Goal: Information Seeking & Learning: Learn about a topic

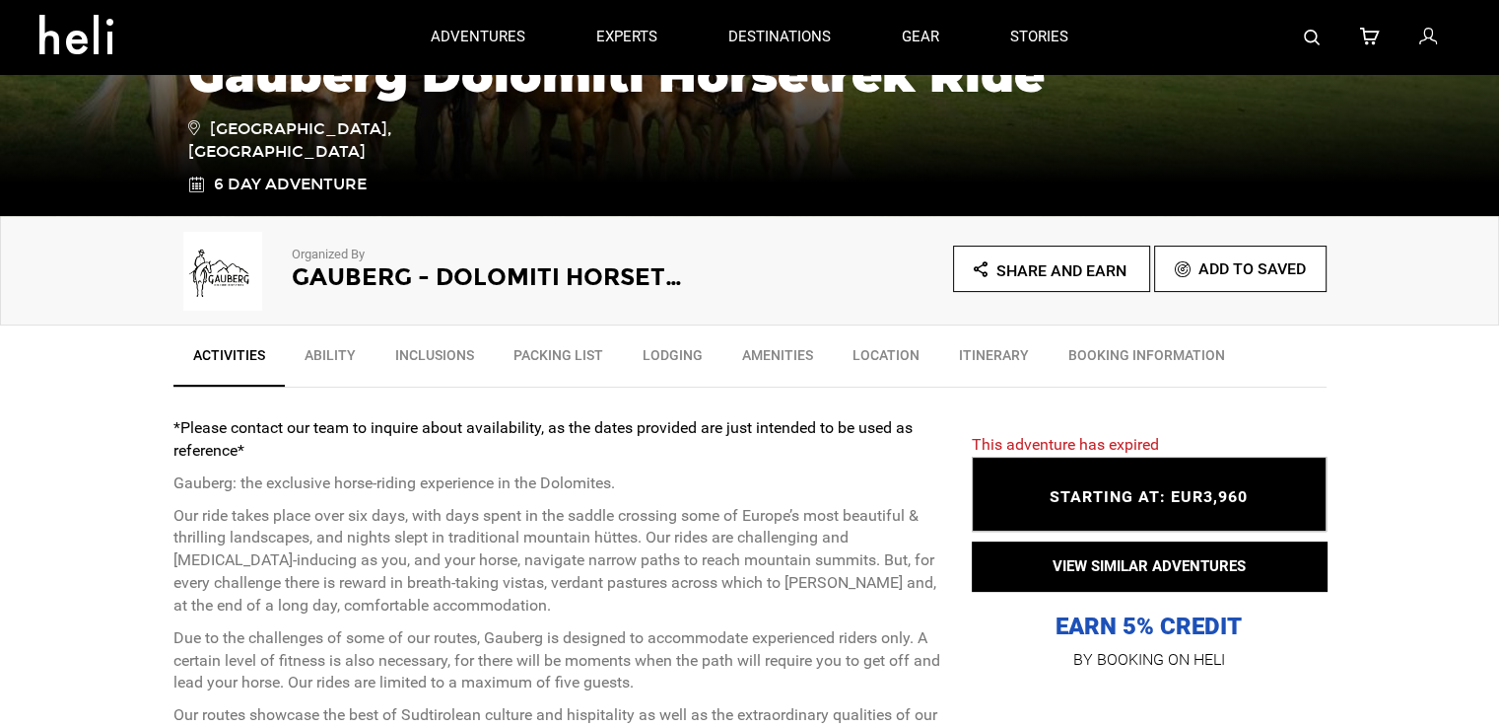
scroll to position [447, 0]
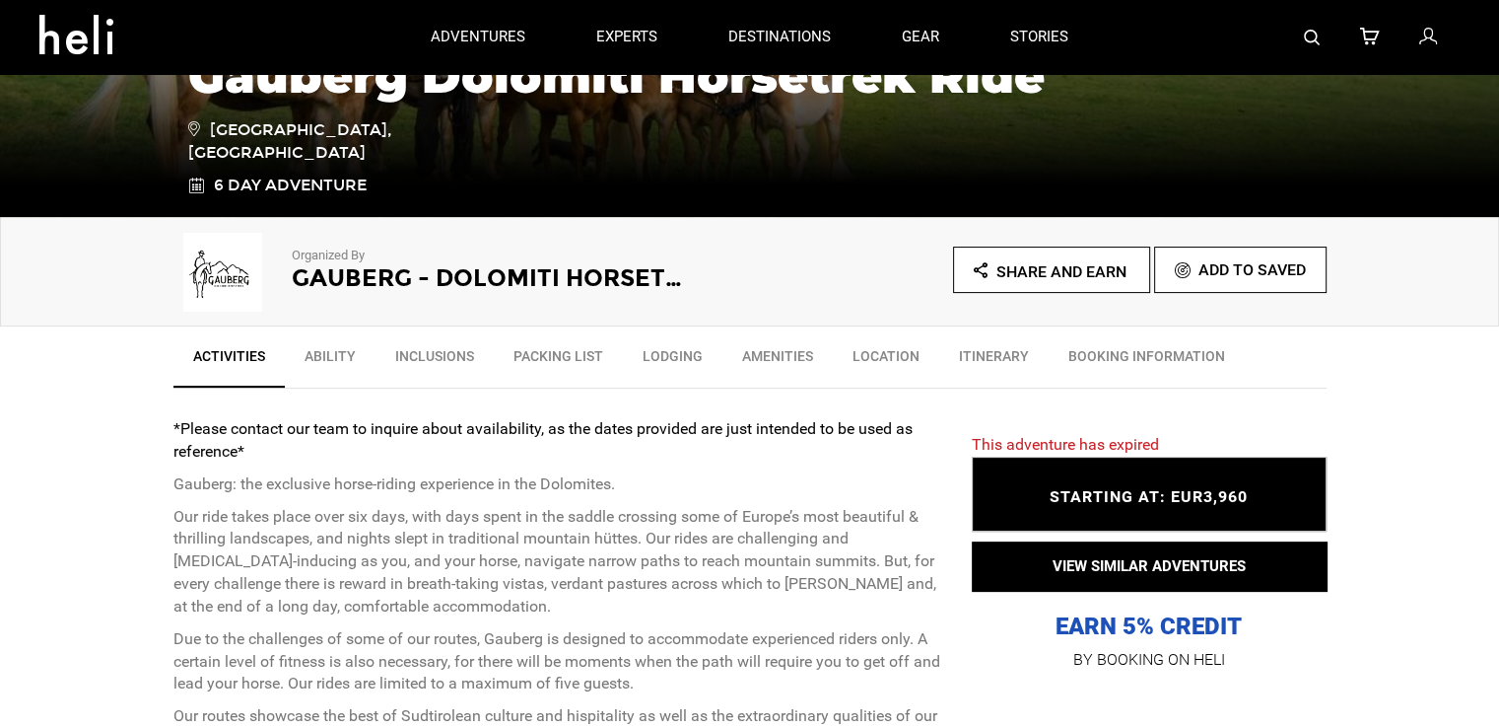
click at [971, 348] on link "Itinerary" at bounding box center [993, 360] width 109 height 49
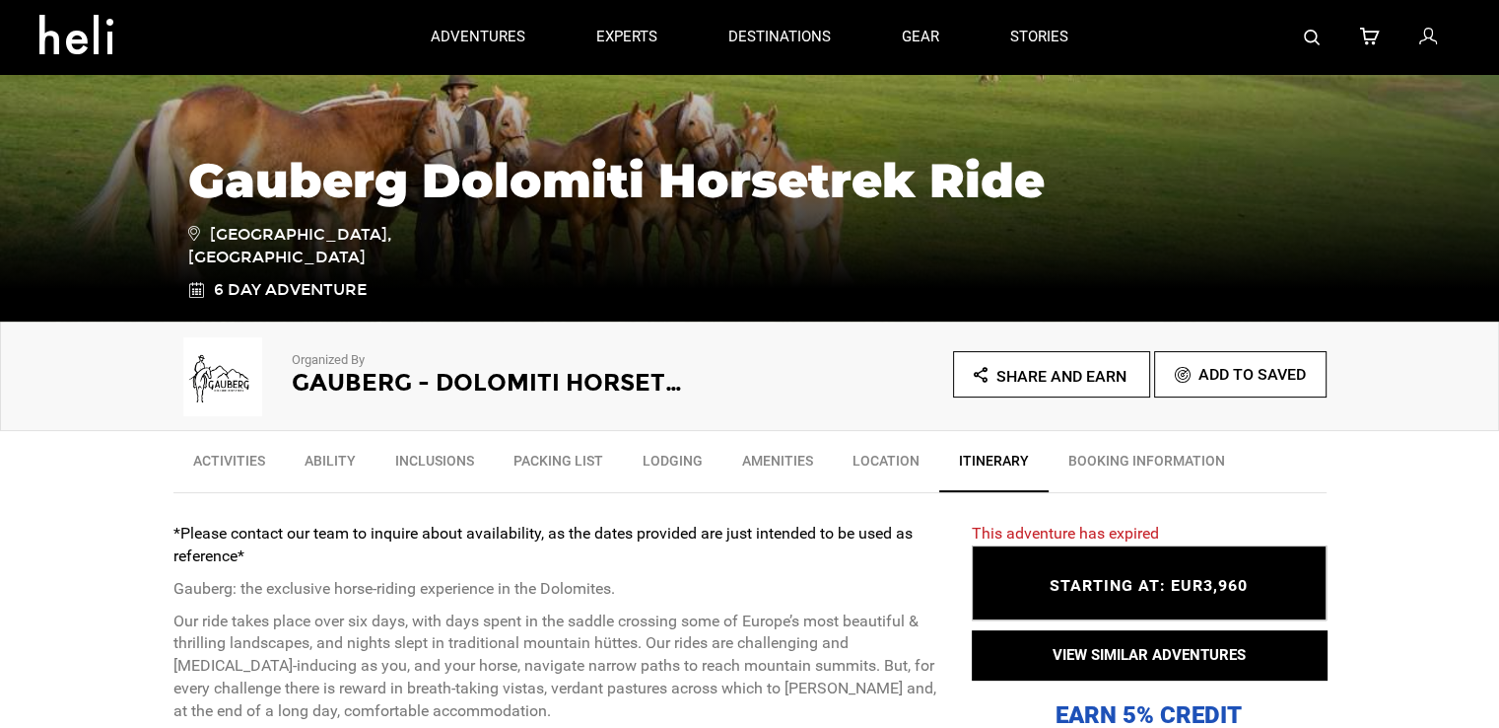
scroll to position [443, 0]
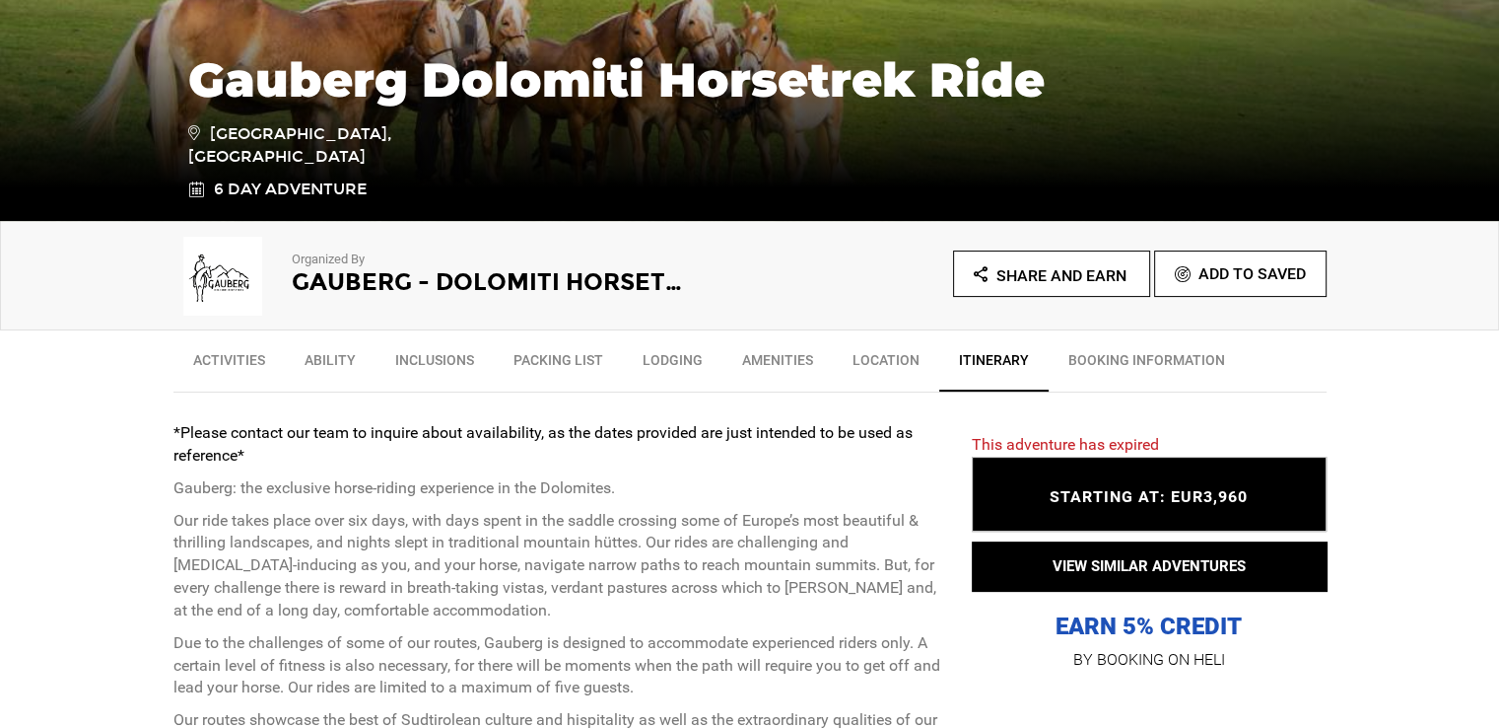
click at [250, 356] on link "Activities" at bounding box center [229, 364] width 111 height 49
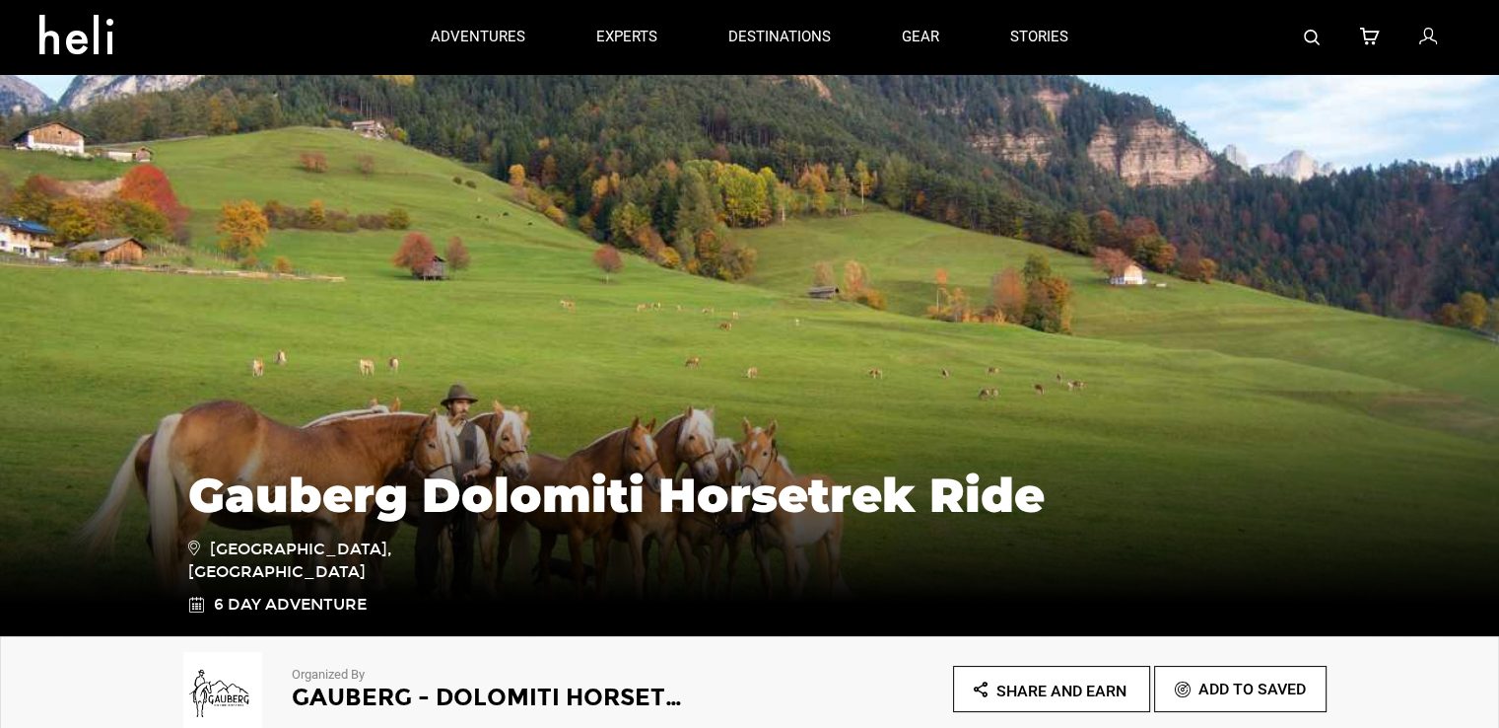
scroll to position [0, 0]
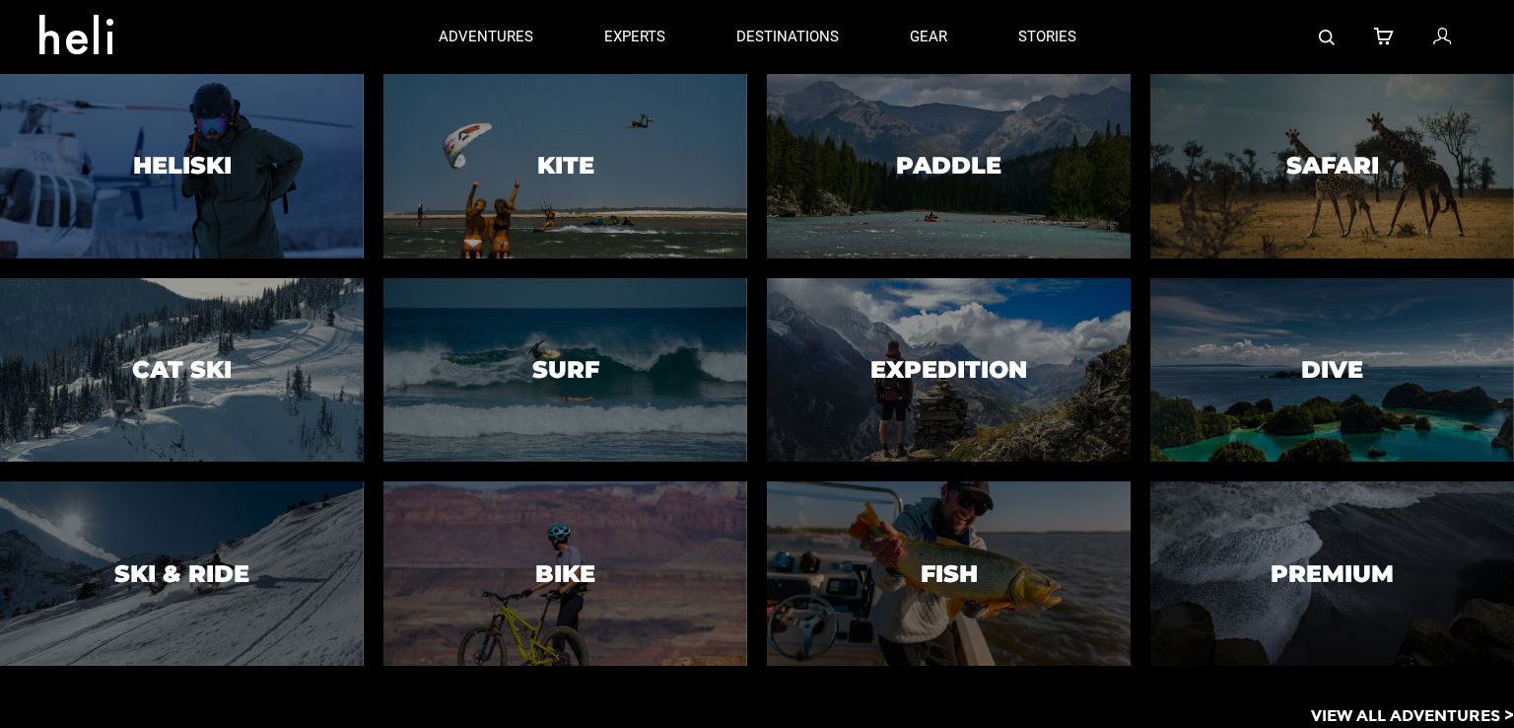
click at [952, 382] on h3 "Expedition" at bounding box center [948, 370] width 157 height 26
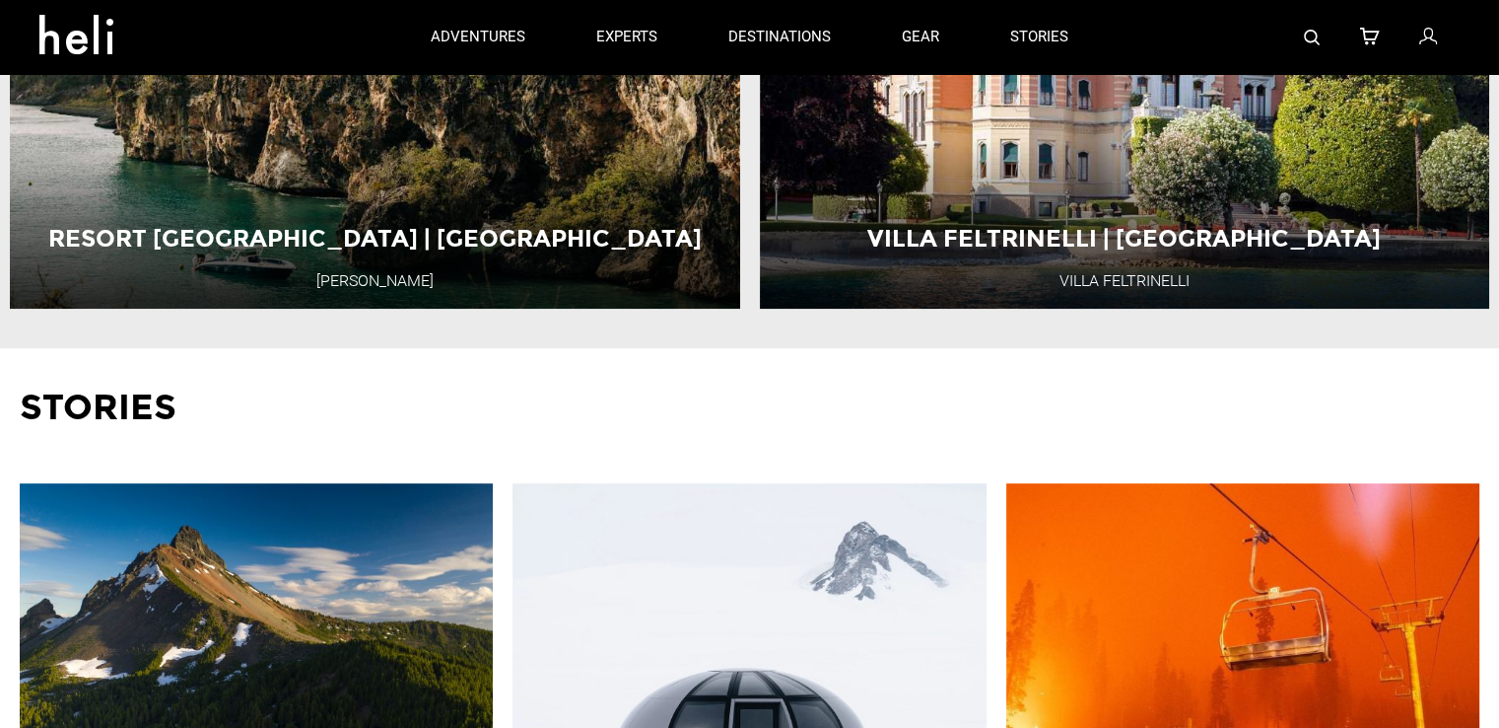
scroll to position [911, 0]
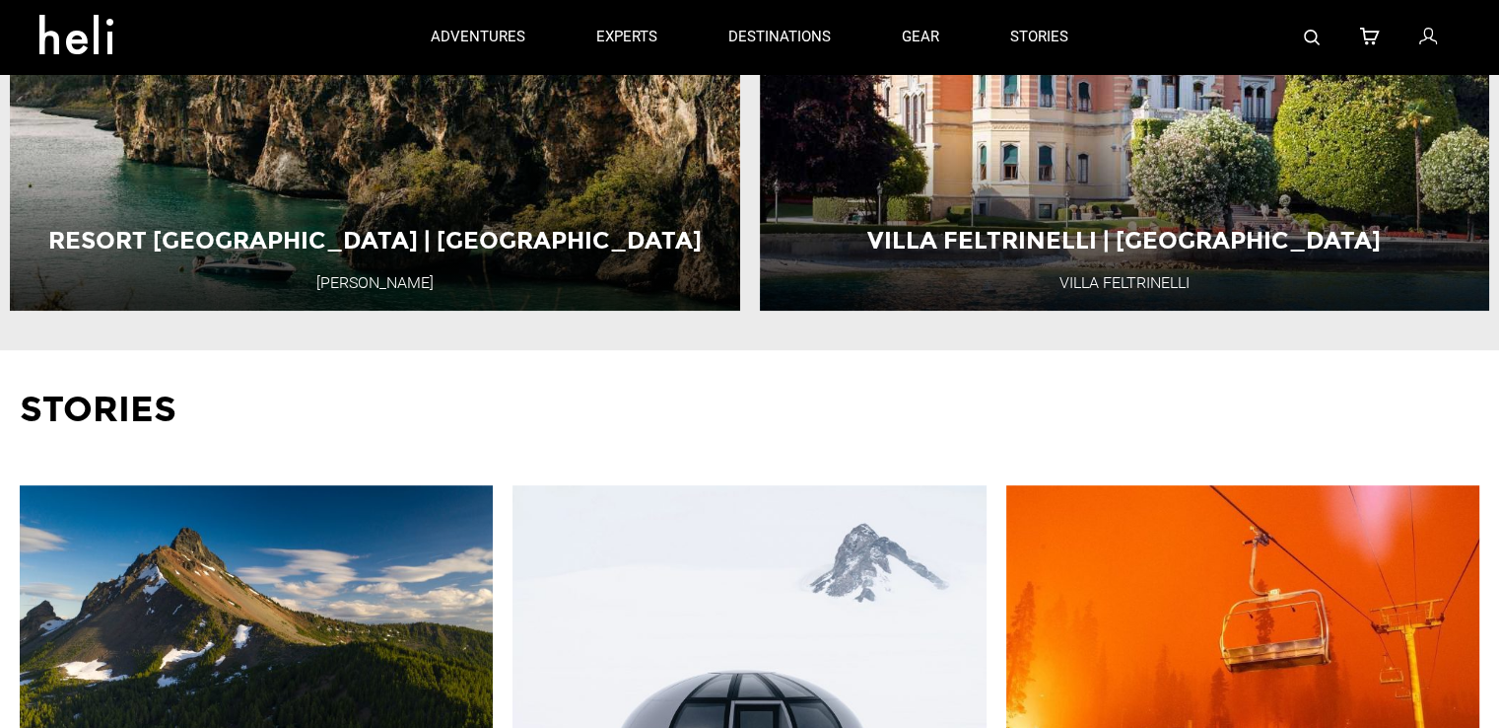
click at [595, 233] on div "Resort [GEOGRAPHIC_DATA] | Anguilla [GEOGRAPHIC_DATA] [GEOGRAPHIC_DATA] [GEOGRA…" at bounding box center [375, 101] width 730 height 420
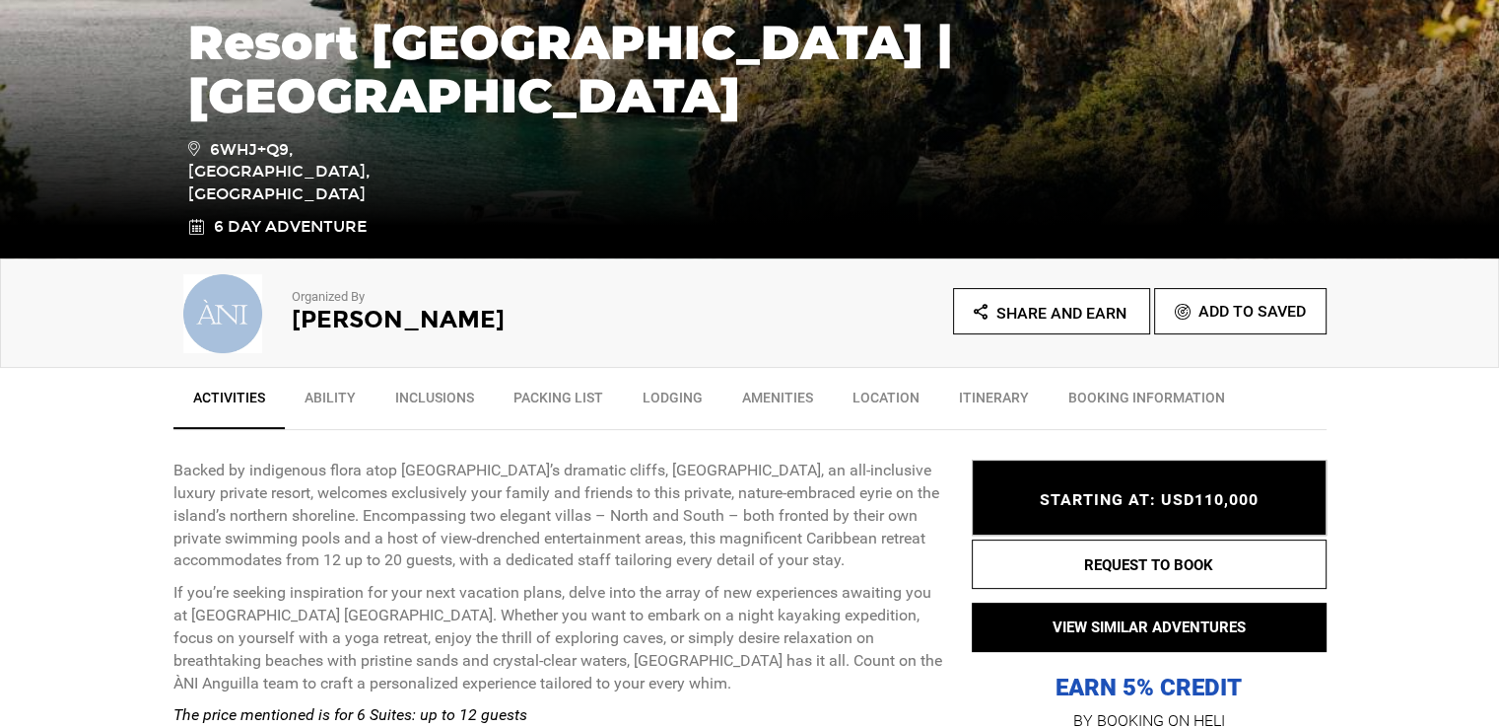
scroll to position [490, 0]
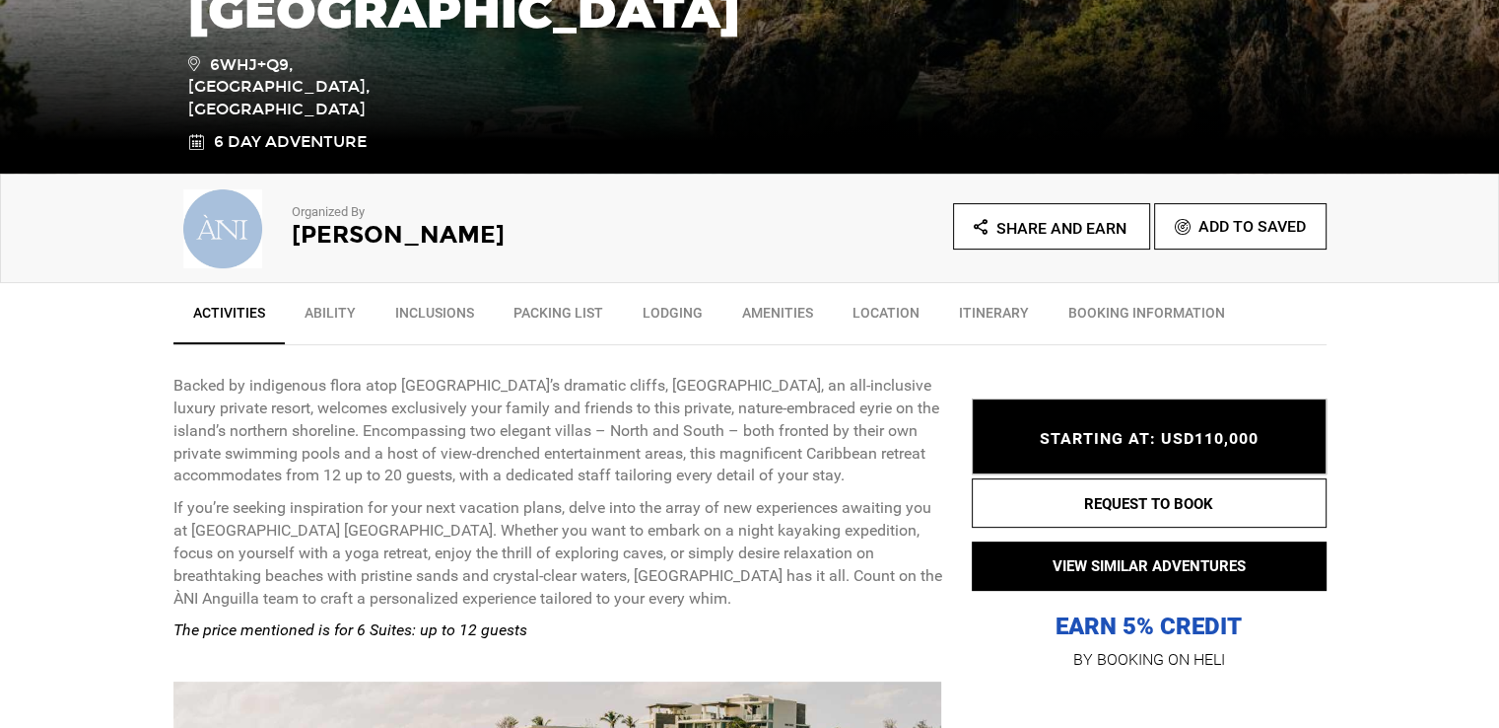
click at [977, 307] on link "Itinerary" at bounding box center [993, 317] width 109 height 49
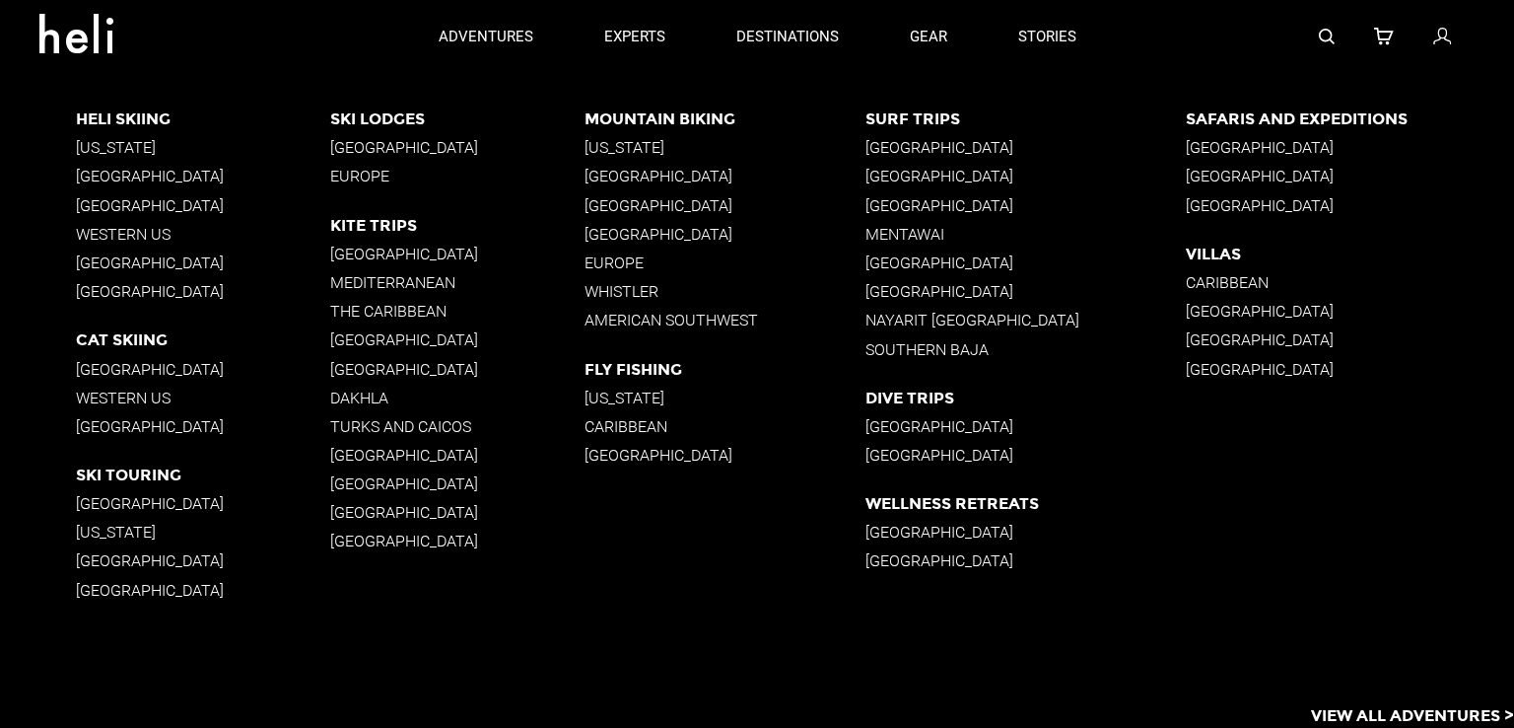
scroll to position [5539, 0]
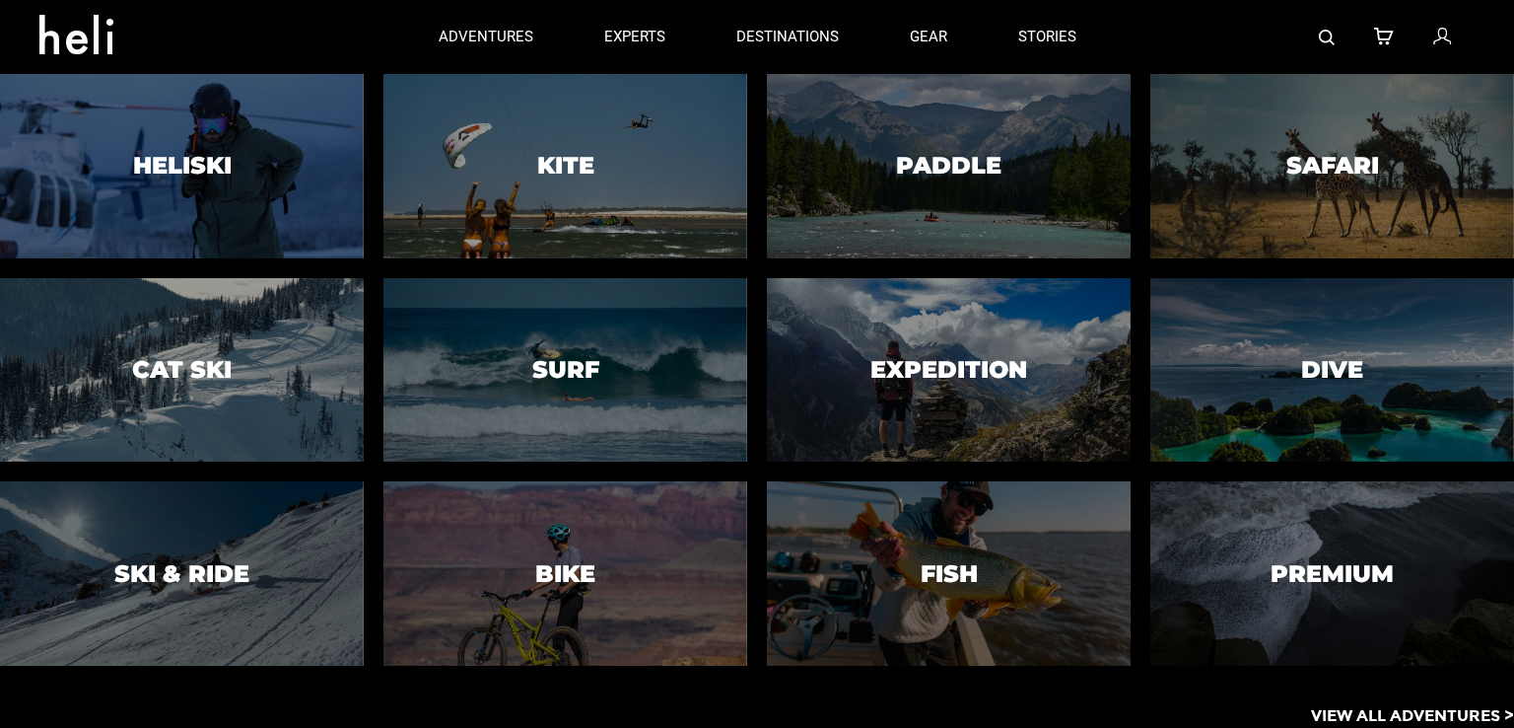
click at [259, 364] on div at bounding box center [181, 369] width 371 height 187
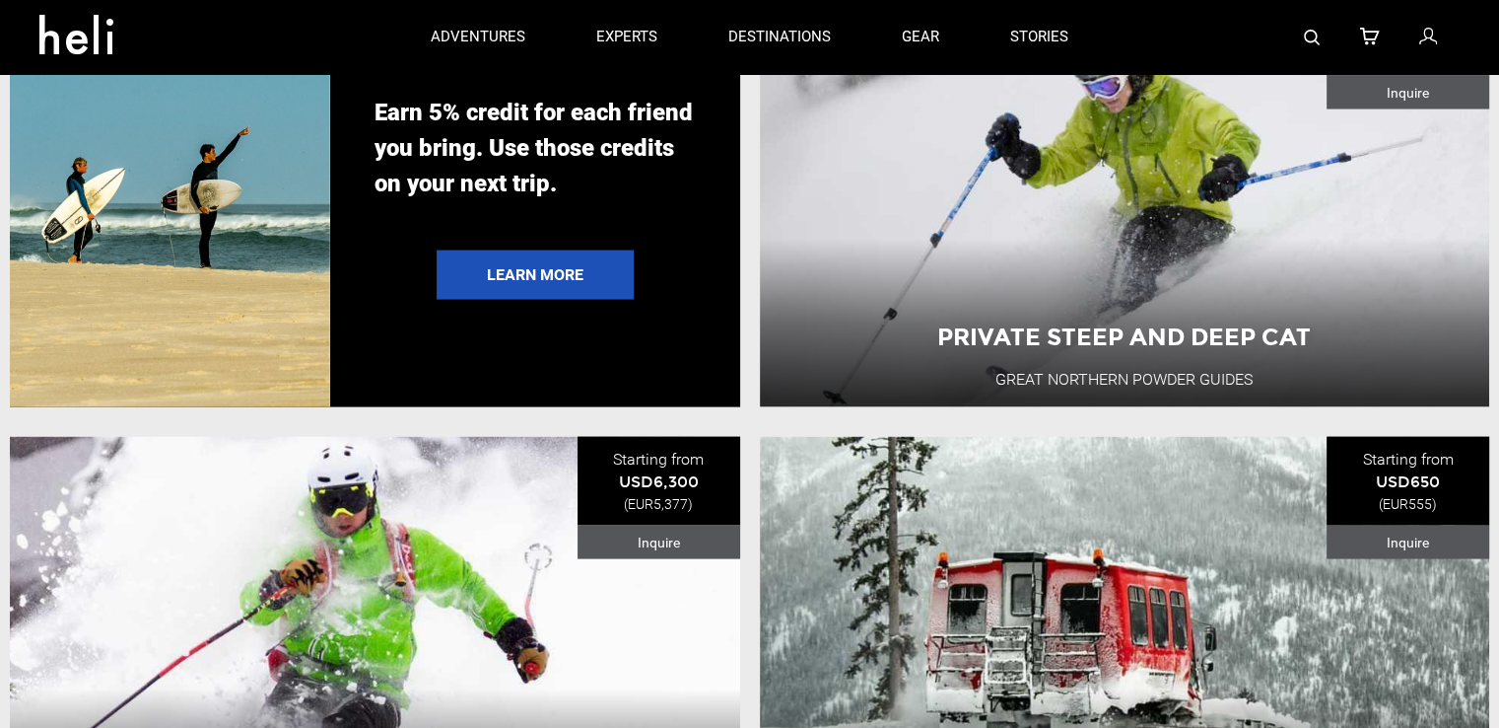
scroll to position [3959, 0]
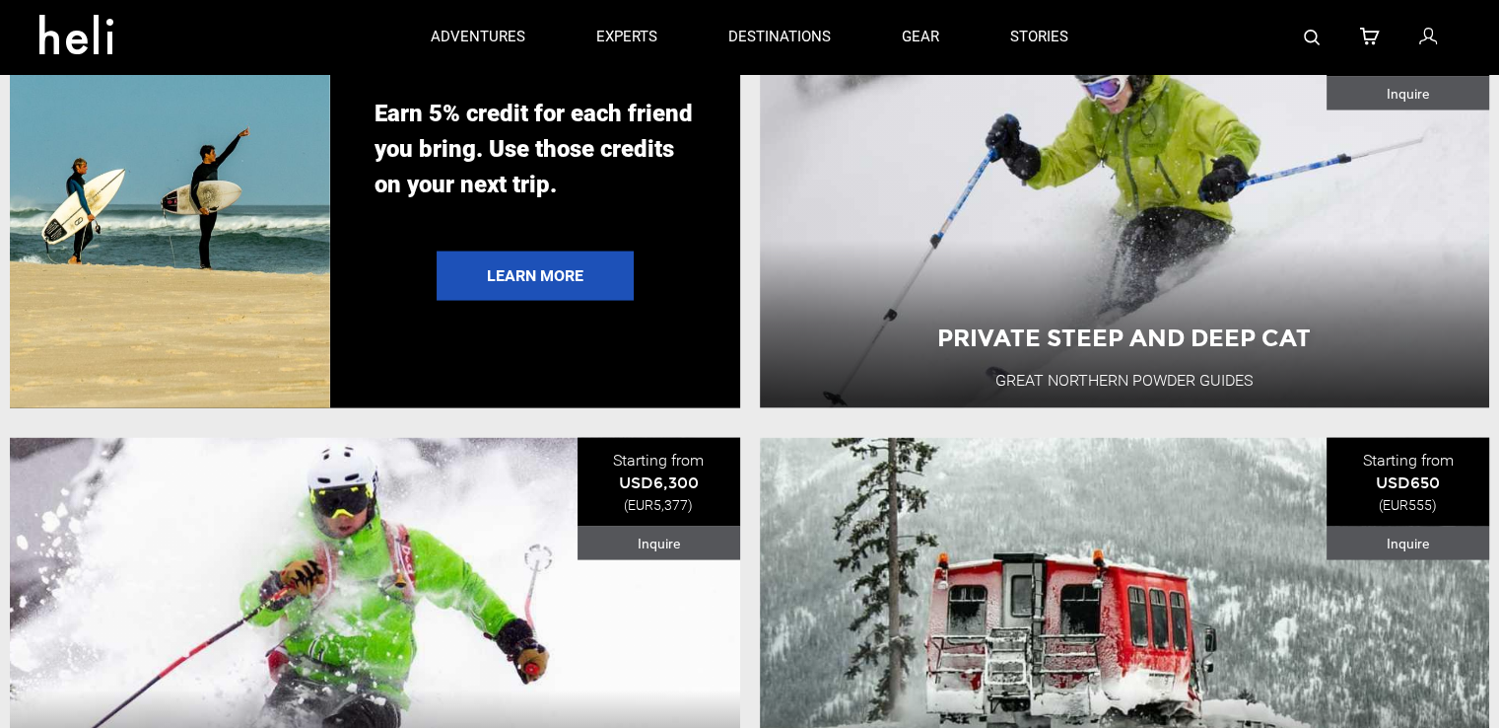
click at [913, 38] on link "gear" at bounding box center [920, 37] width 37 height 74
click at [627, 35] on p "experts" at bounding box center [626, 37] width 61 height 21
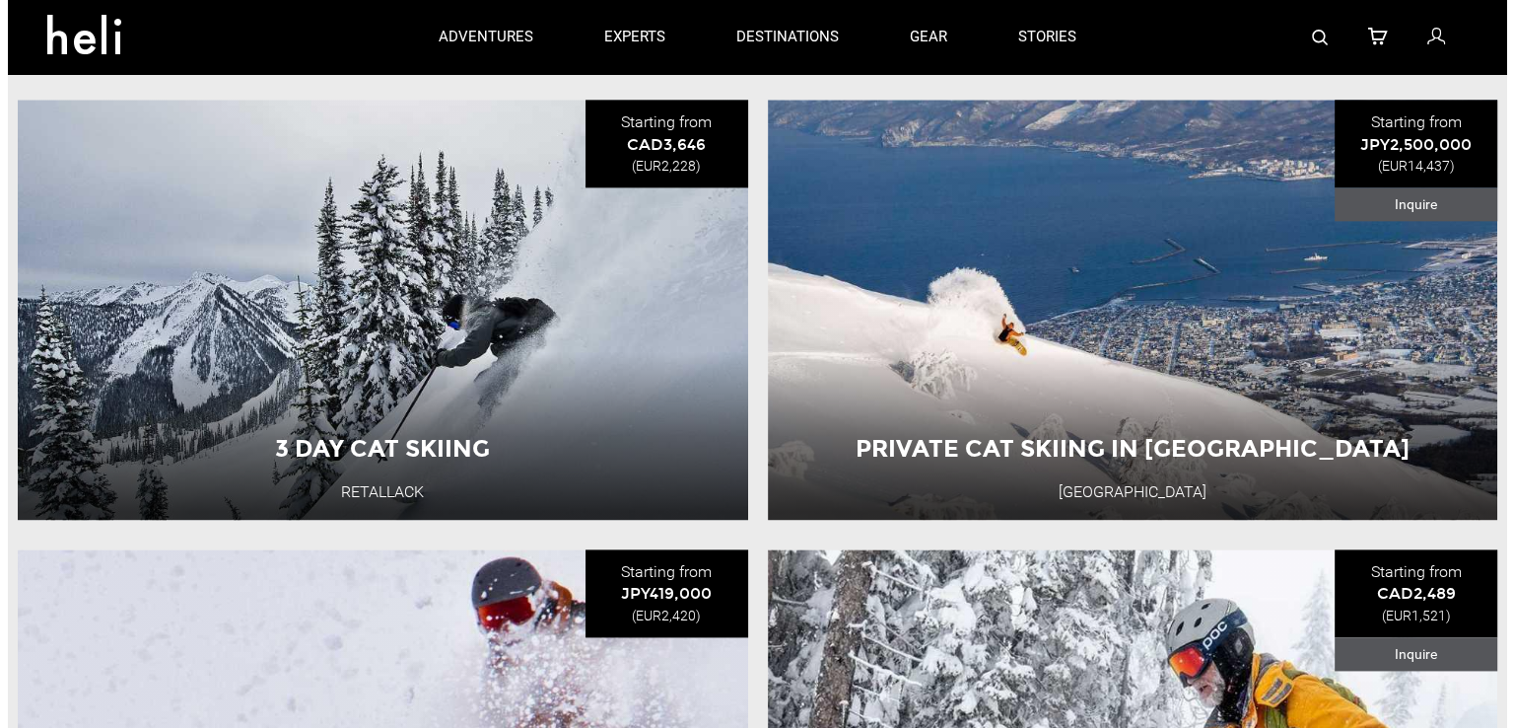
scroll to position [2481, 0]
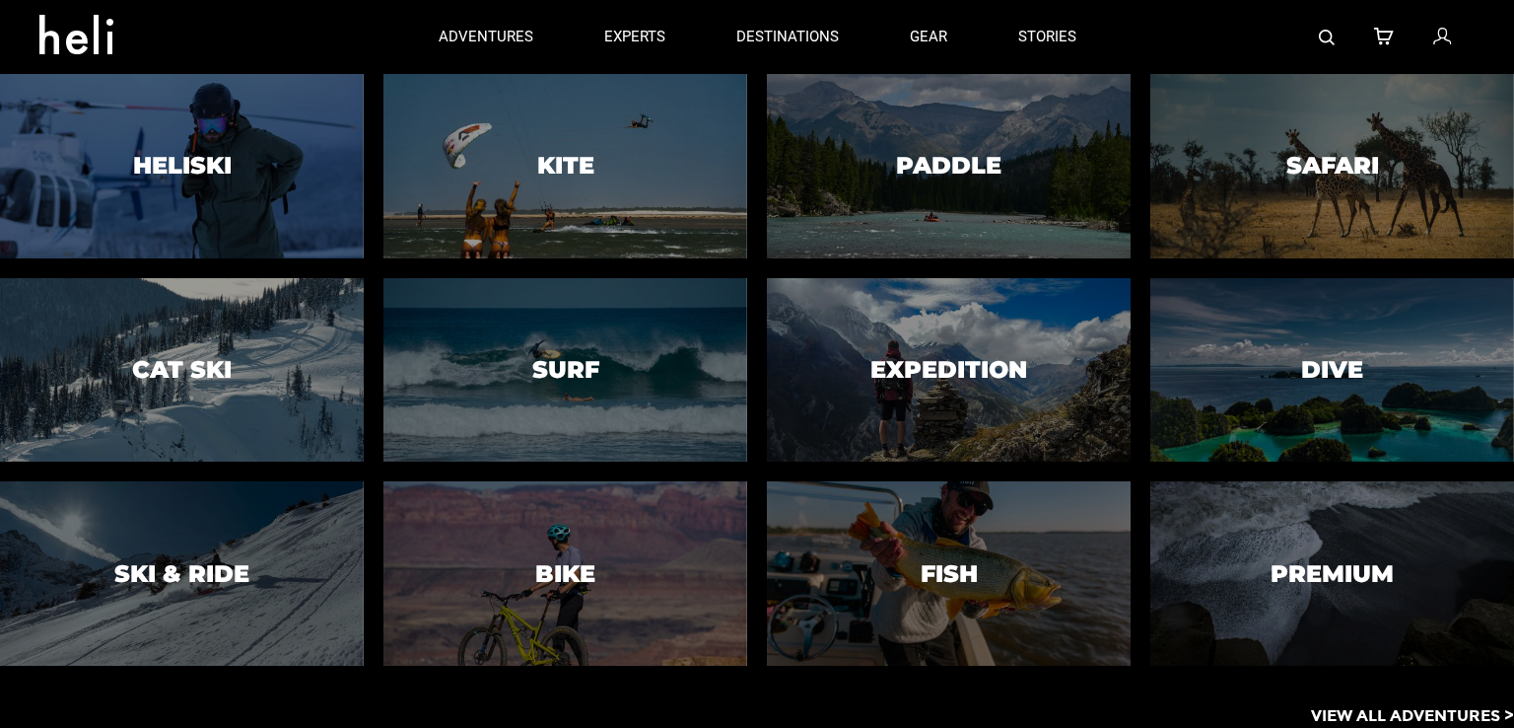
click at [1335, 709] on p "View All Adventures >" at bounding box center [1412, 716] width 203 height 23
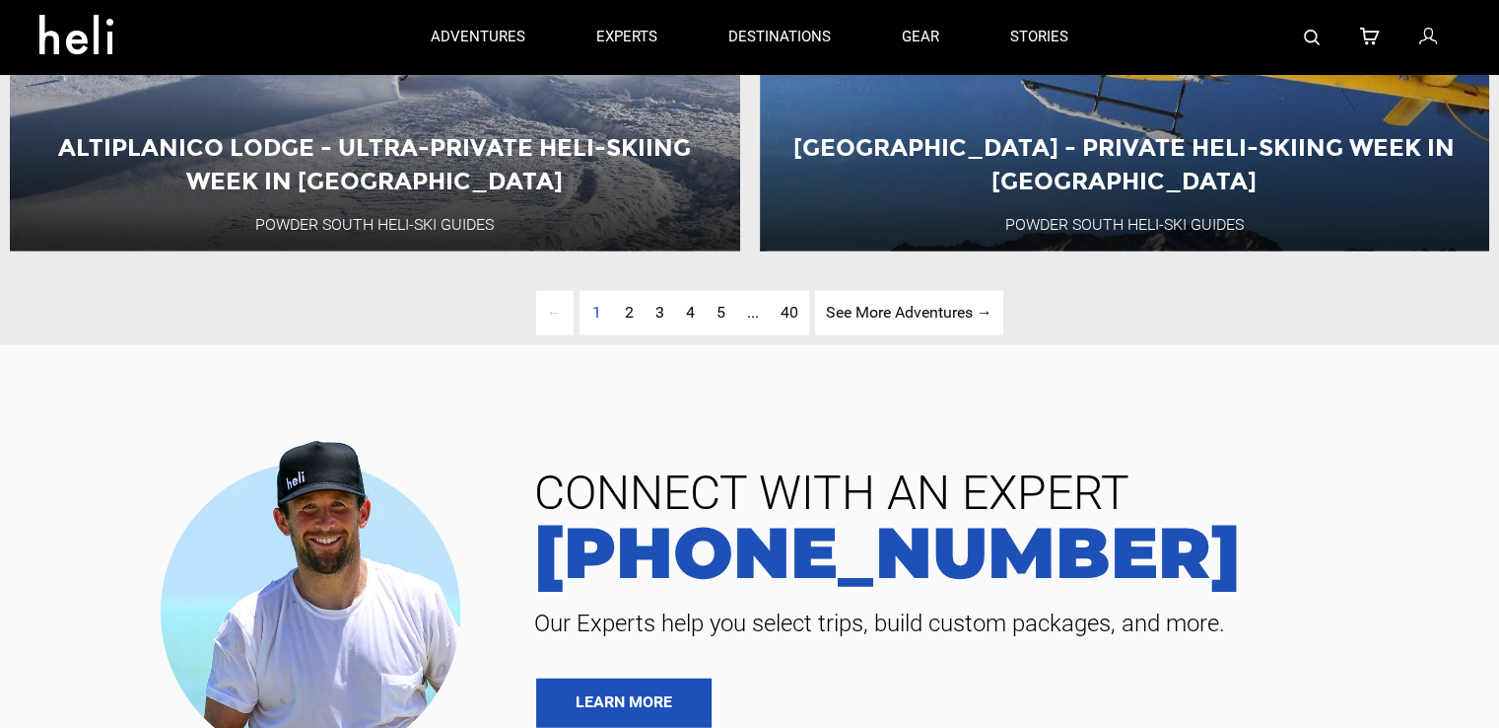
scroll to position [4874, 0]
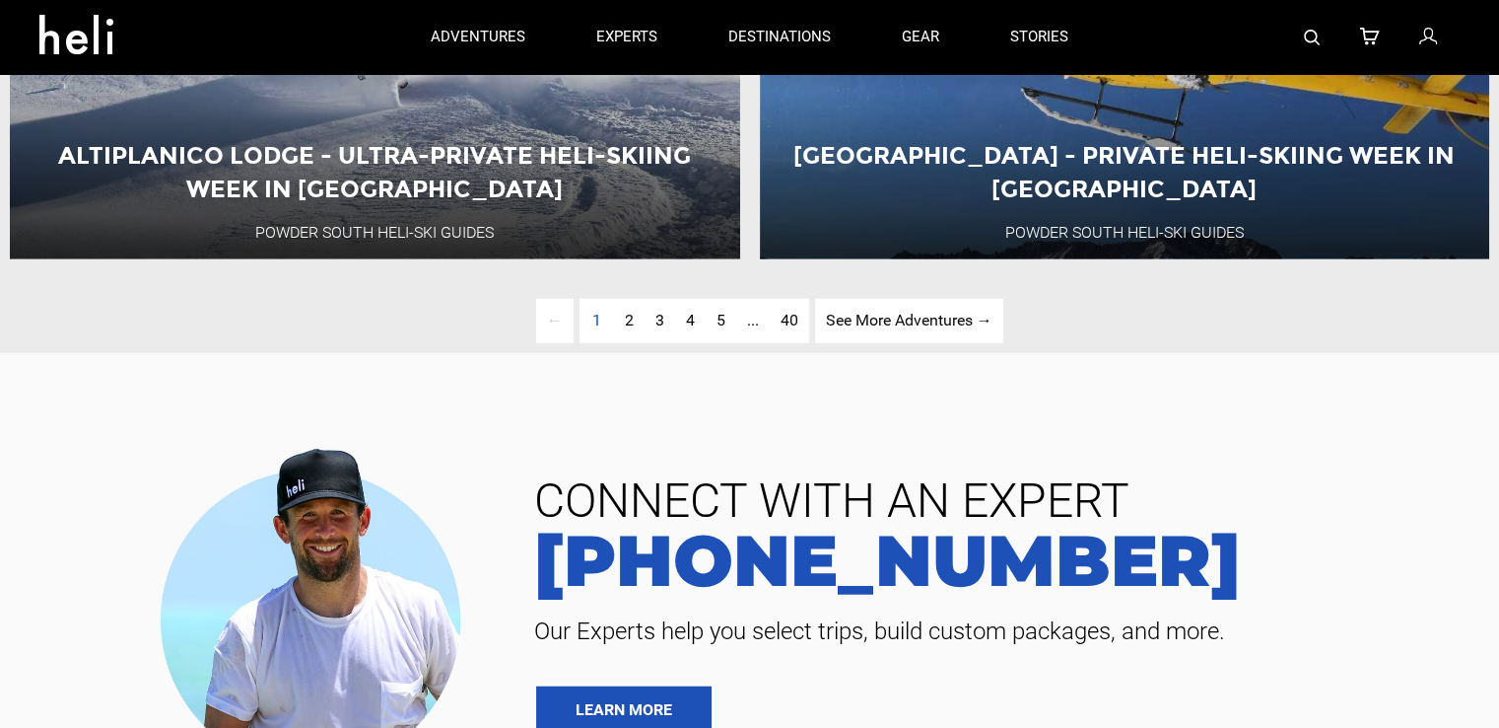
click at [910, 343] on link "See More Adventures → page" at bounding box center [909, 321] width 188 height 44
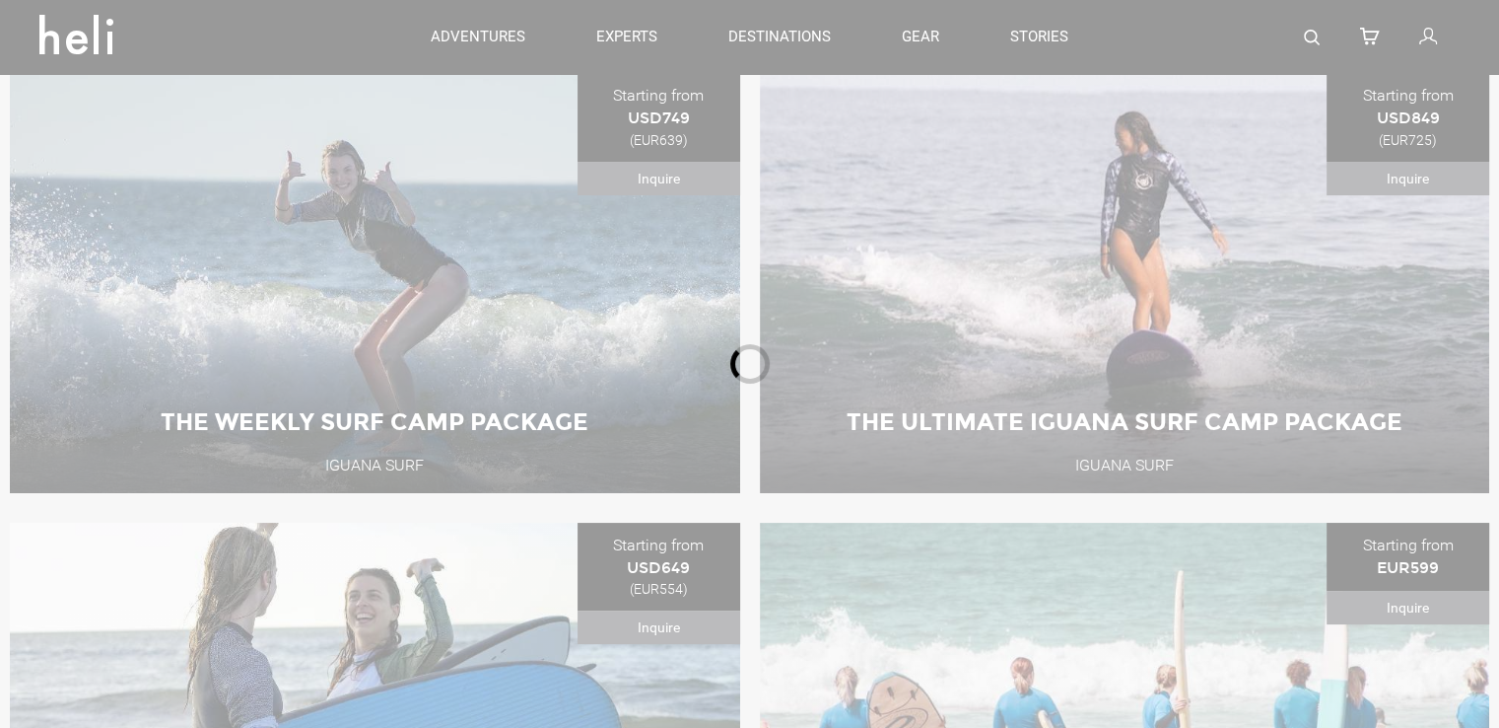
scroll to position [126, 0]
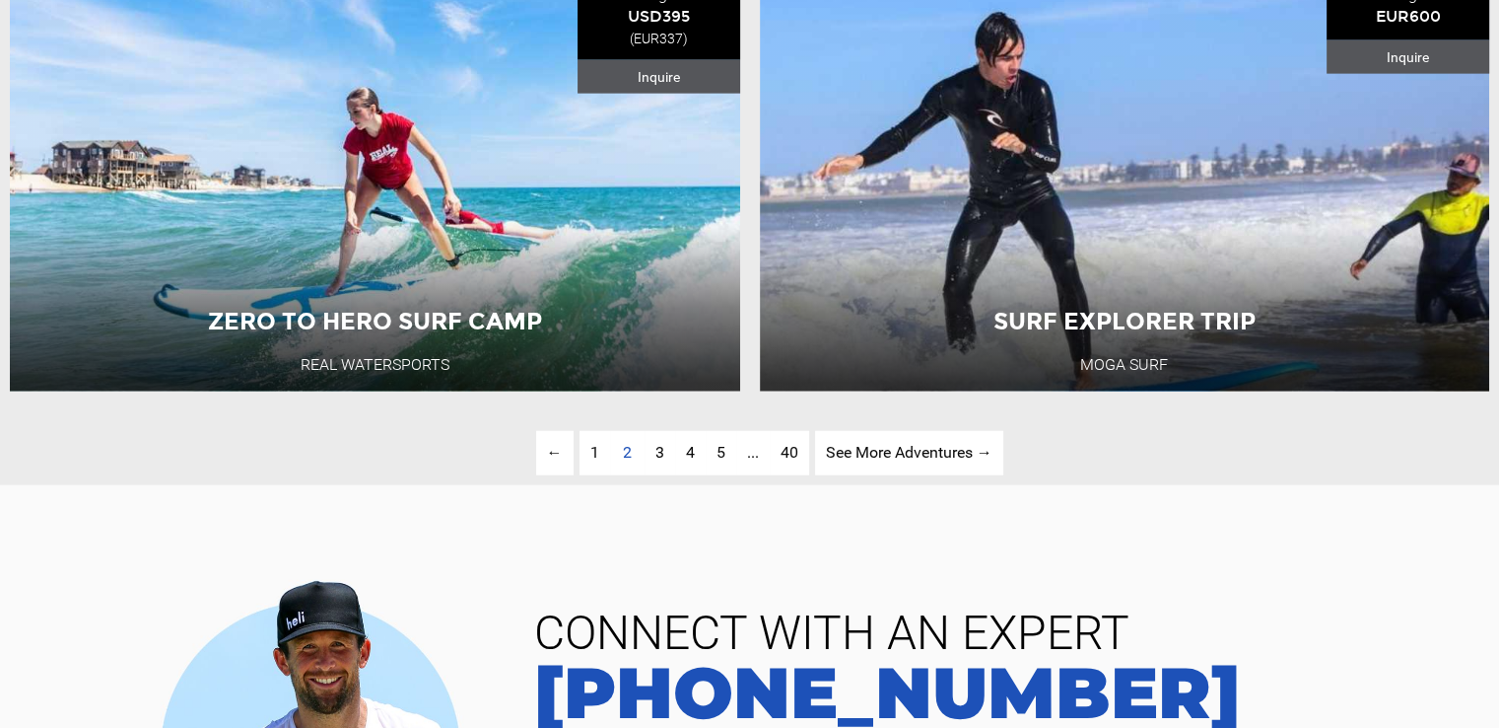
scroll to position [5102, 0]
